Goal: Information Seeking & Learning: Learn about a topic

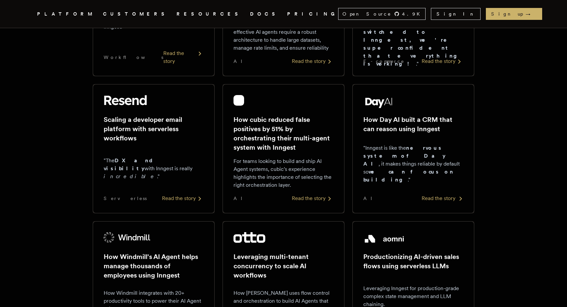
click at [429, 137] on div "How Day AI built a CRM that can reason using Inngest "Inngest is like the nervo…" at bounding box center [413, 148] width 100 height 107
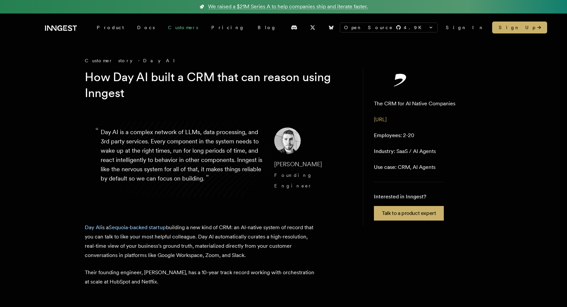
click at [161, 24] on link "Customers" at bounding box center [182, 28] width 43 height 12
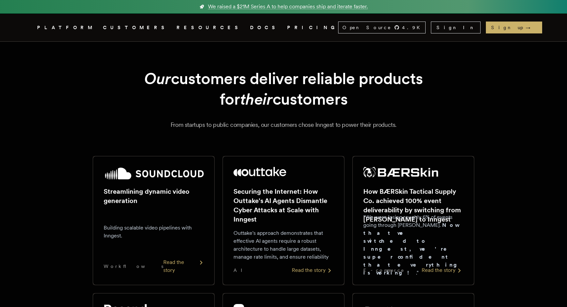
click at [157, 210] on div "Streamlining dynamic video generation Building scalable video pipelines with In…" at bounding box center [154, 220] width 100 height 107
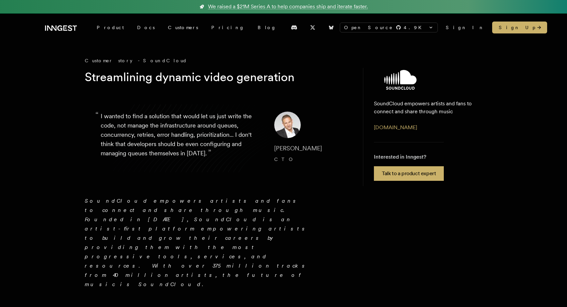
click at [208, 147] on p "“ I wanted to find a solution that would let us just write the code, not manage…" at bounding box center [182, 138] width 163 height 53
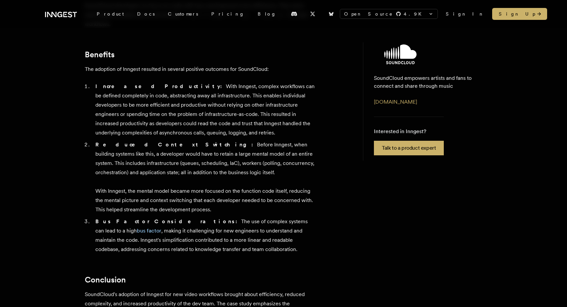
scroll to position [568, 0]
click at [164, 12] on link "Customers" at bounding box center [182, 14] width 43 height 12
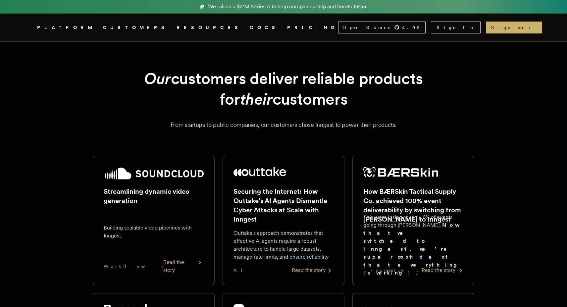
click at [422, 200] on h2 "How BÆRSkin Tactical Supply Co. achieved 100% event deliverability by switching…" at bounding box center [413, 205] width 100 height 37
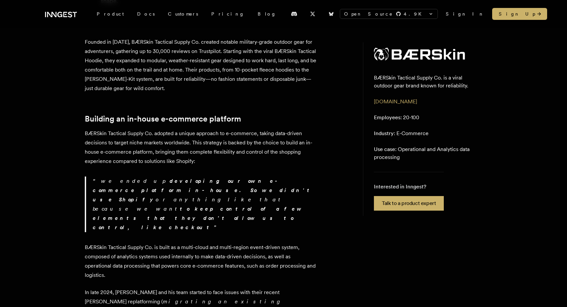
scroll to position [194, 0]
click at [162, 14] on link "Customers" at bounding box center [182, 14] width 43 height 12
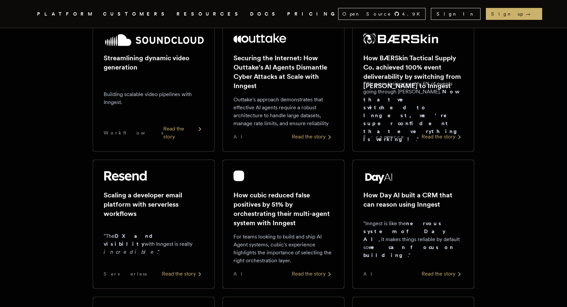
scroll to position [131, 0]
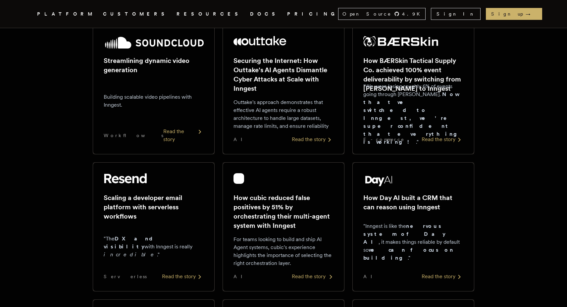
click at [271, 236] on p "For teams looking to build and ship AI Agent systems, cubic's experience highli…" at bounding box center [283, 251] width 100 height 32
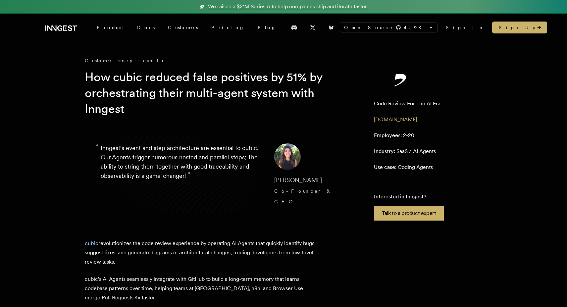
scroll to position [131, 0]
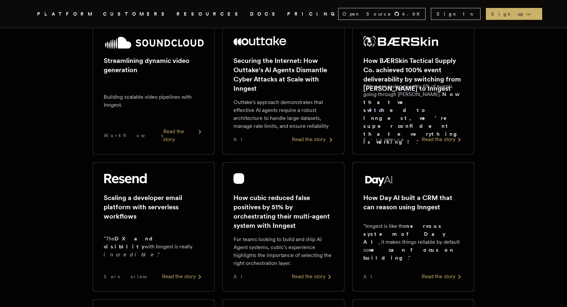
click at [315, 81] on h2 "Securing the Internet: How Outtake's AI Agents Dismantle Cyber Attacks at Scale…" at bounding box center [283, 74] width 100 height 37
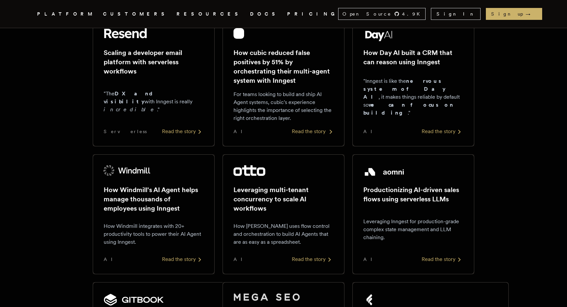
scroll to position [279, 0]
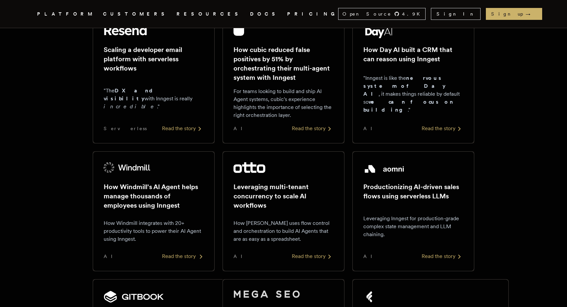
click at [161, 208] on h2 "How Windmill's AI Agent helps manage thousands of employees using Inngest" at bounding box center [154, 196] width 100 height 28
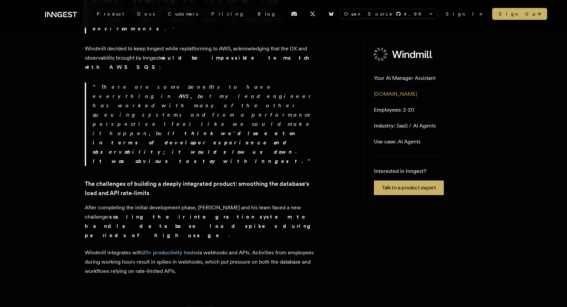
scroll to position [486, 0]
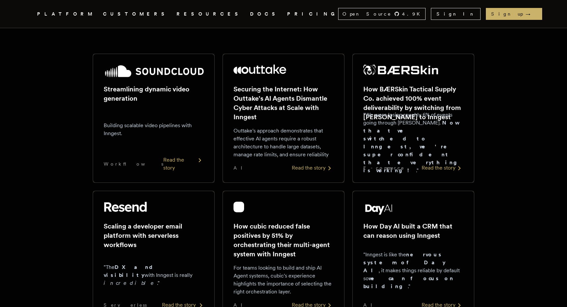
scroll to position [92, 0]
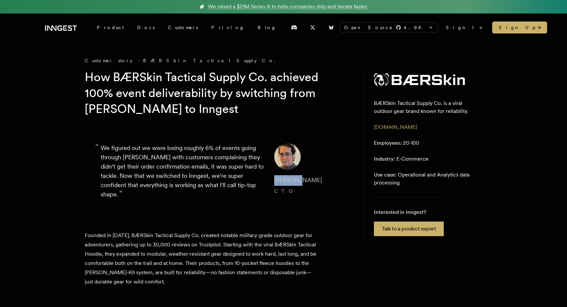
drag, startPoint x: 296, startPoint y: 180, endPoint x: 268, endPoint y: 180, distance: 27.8
click at [268, 180] on blockquote "“ We figured out we were losing roughly 6% of events going through [PERSON_NAME…" at bounding box center [217, 170] width 265 height 87
copy span "[PERSON_NAME]"
drag, startPoint x: 283, startPoint y: 191, endPoint x: 263, endPoint y: 191, distance: 19.9
click at [263, 191] on blockquote "“ We figured out we were losing roughly 6% of events going through [PERSON_NAME…" at bounding box center [217, 170] width 265 height 87
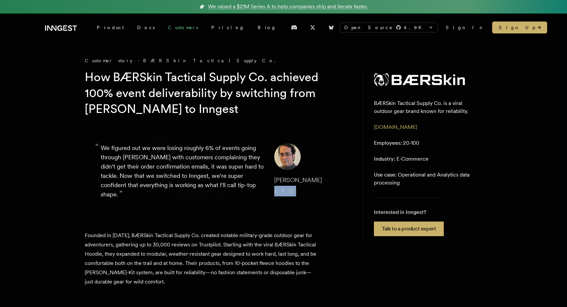
click at [166, 27] on link "Customers" at bounding box center [182, 28] width 43 height 12
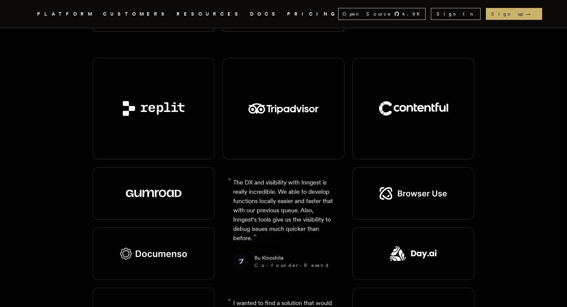
scroll to position [787, 0]
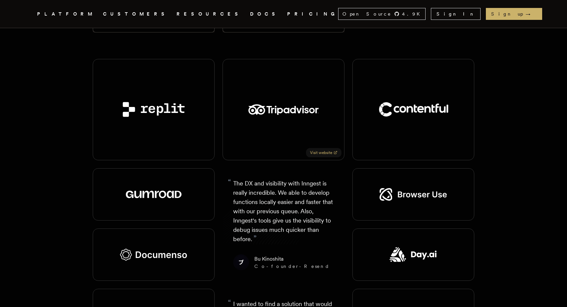
click at [305, 97] on div at bounding box center [283, 110] width 70 height 32
click at [294, 104] on img at bounding box center [283, 109] width 70 height 11
click at [329, 148] on link "Visit website" at bounding box center [323, 152] width 35 height 9
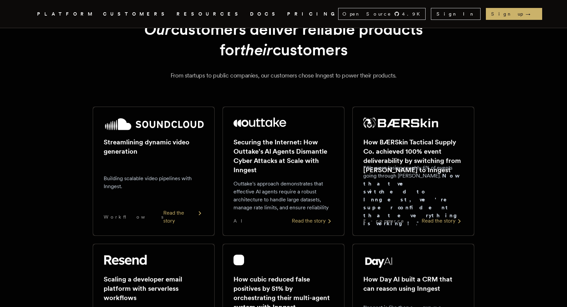
scroll to position [47, 0]
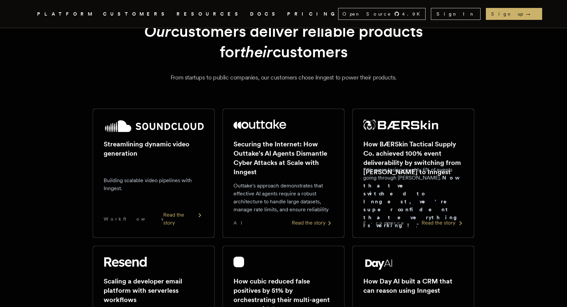
click at [388, 127] on img at bounding box center [400, 124] width 75 height 11
